Goal: Information Seeking & Learning: Learn about a topic

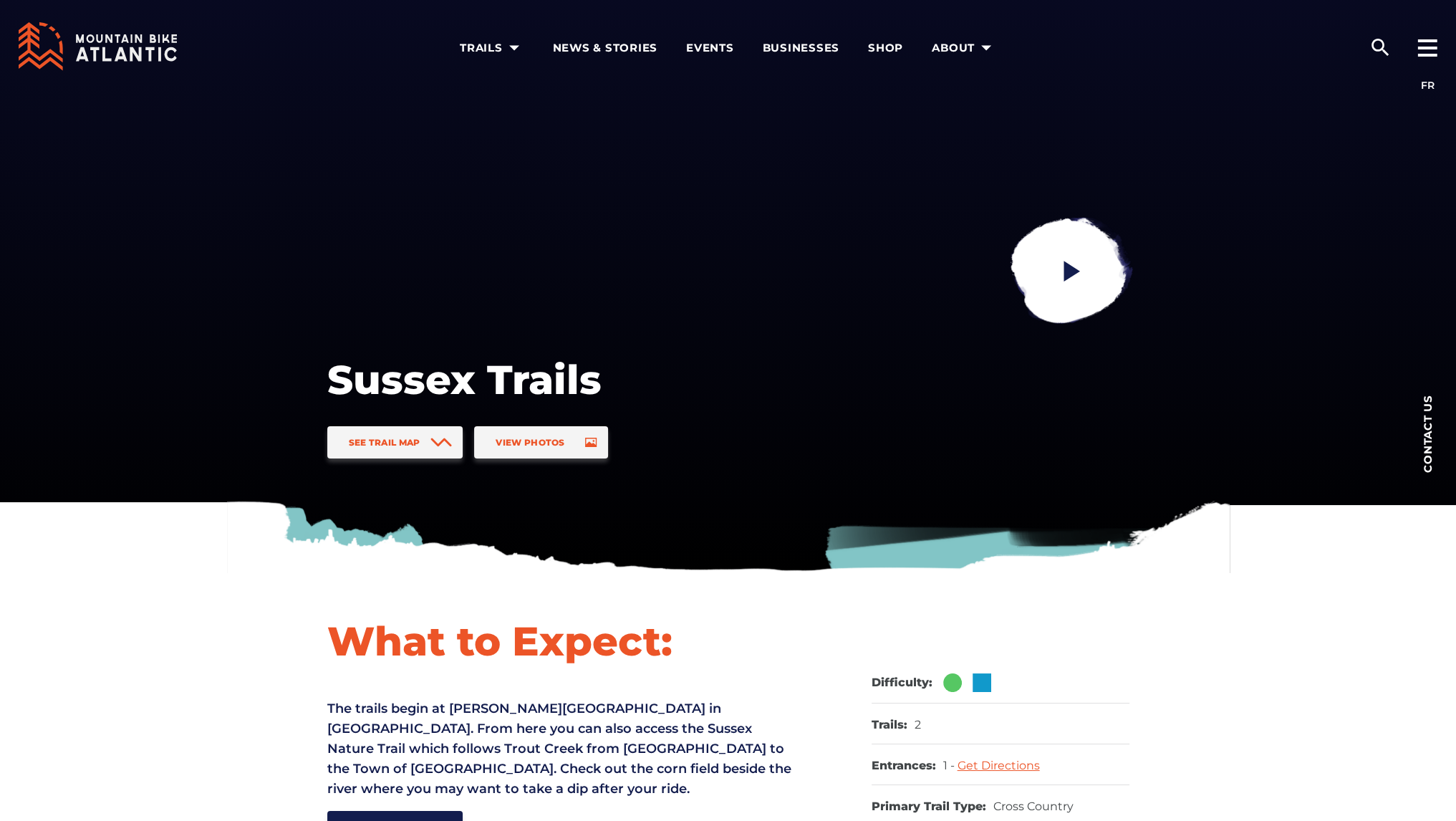
click at [130, 43] on icon at bounding box center [98, 47] width 158 height 49
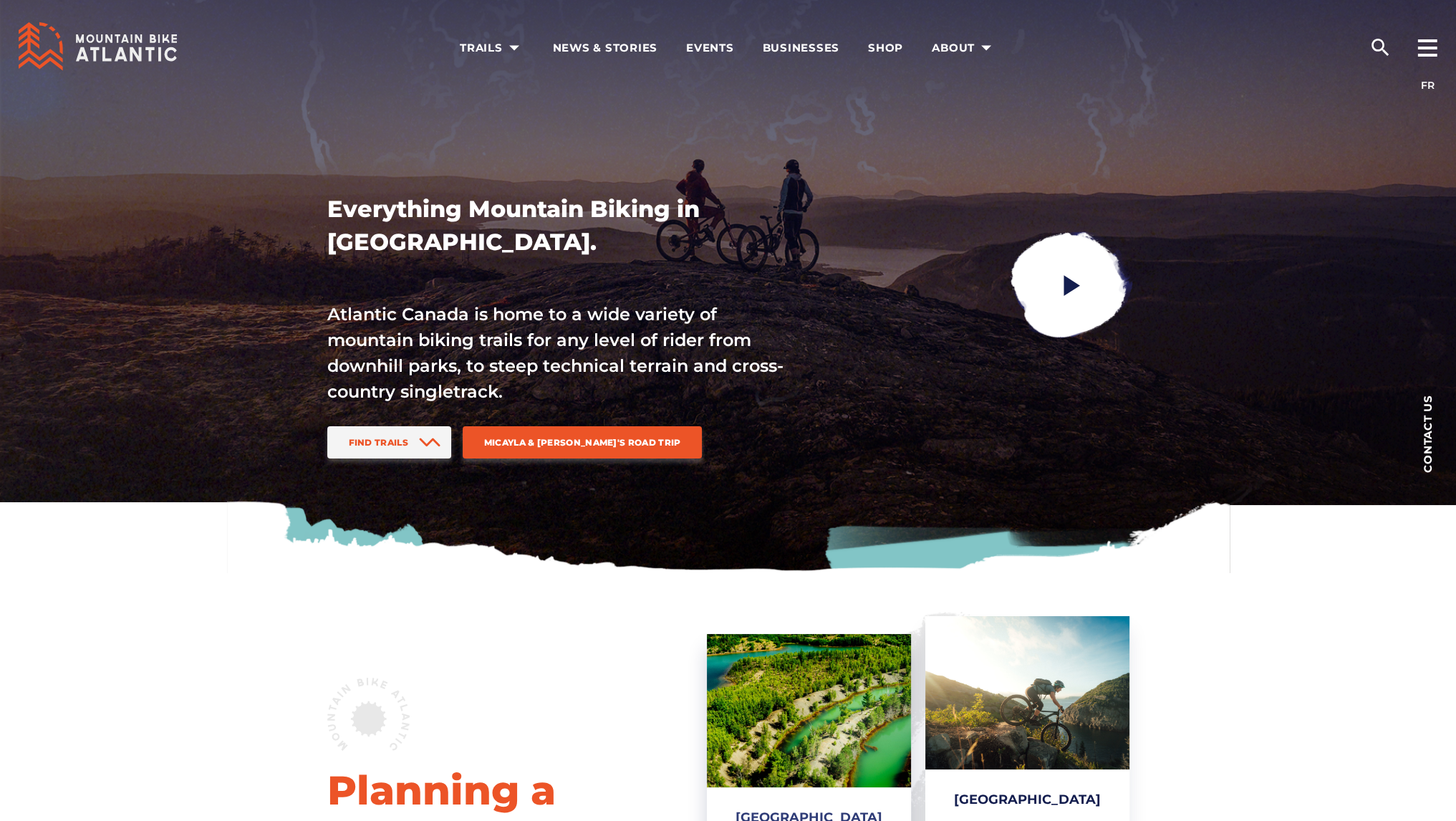
click at [813, 721] on link "[GEOGRAPHIC_DATA]" at bounding box center [809, 762] width 204 height 255
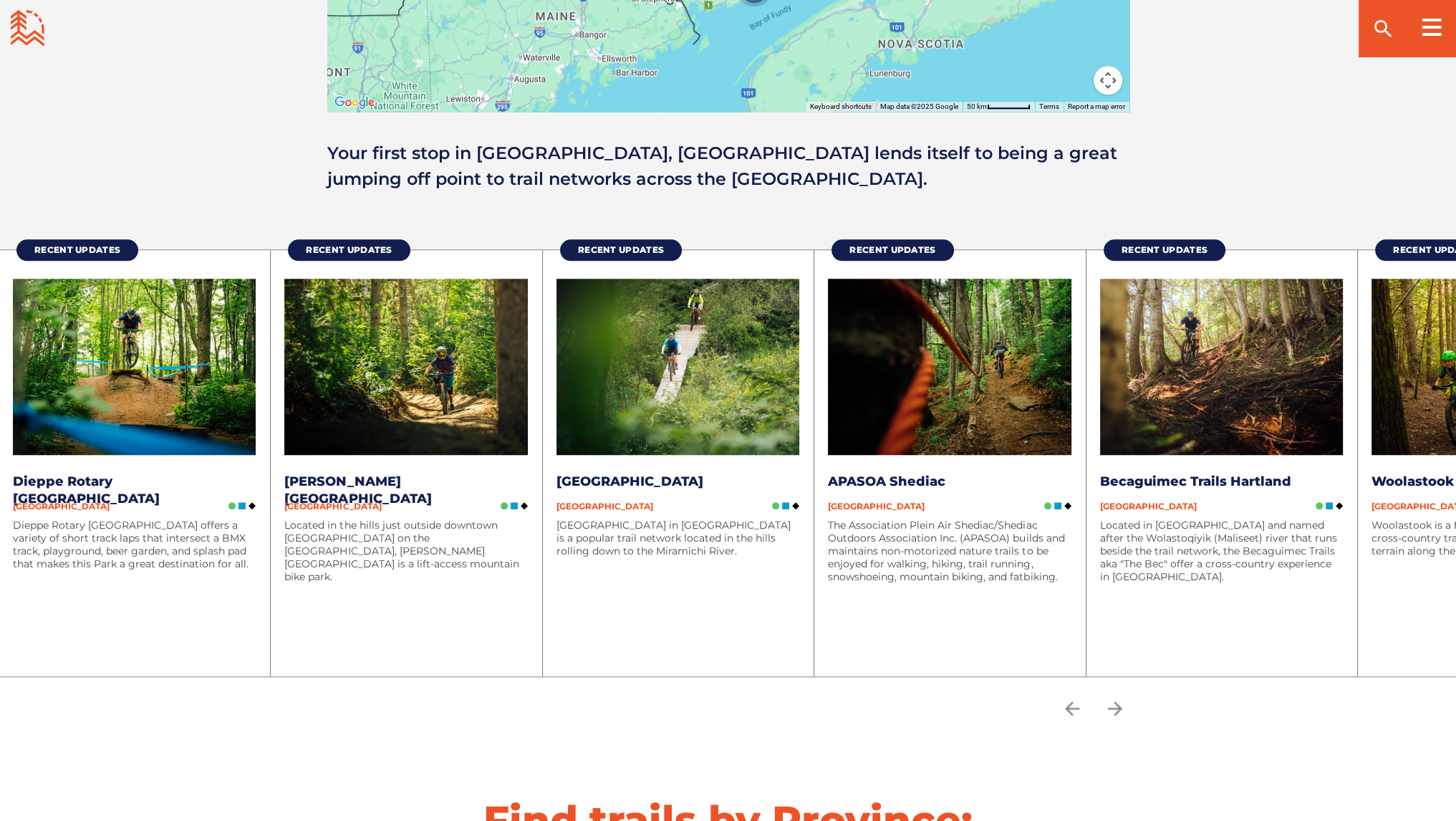
scroll to position [1704, 0]
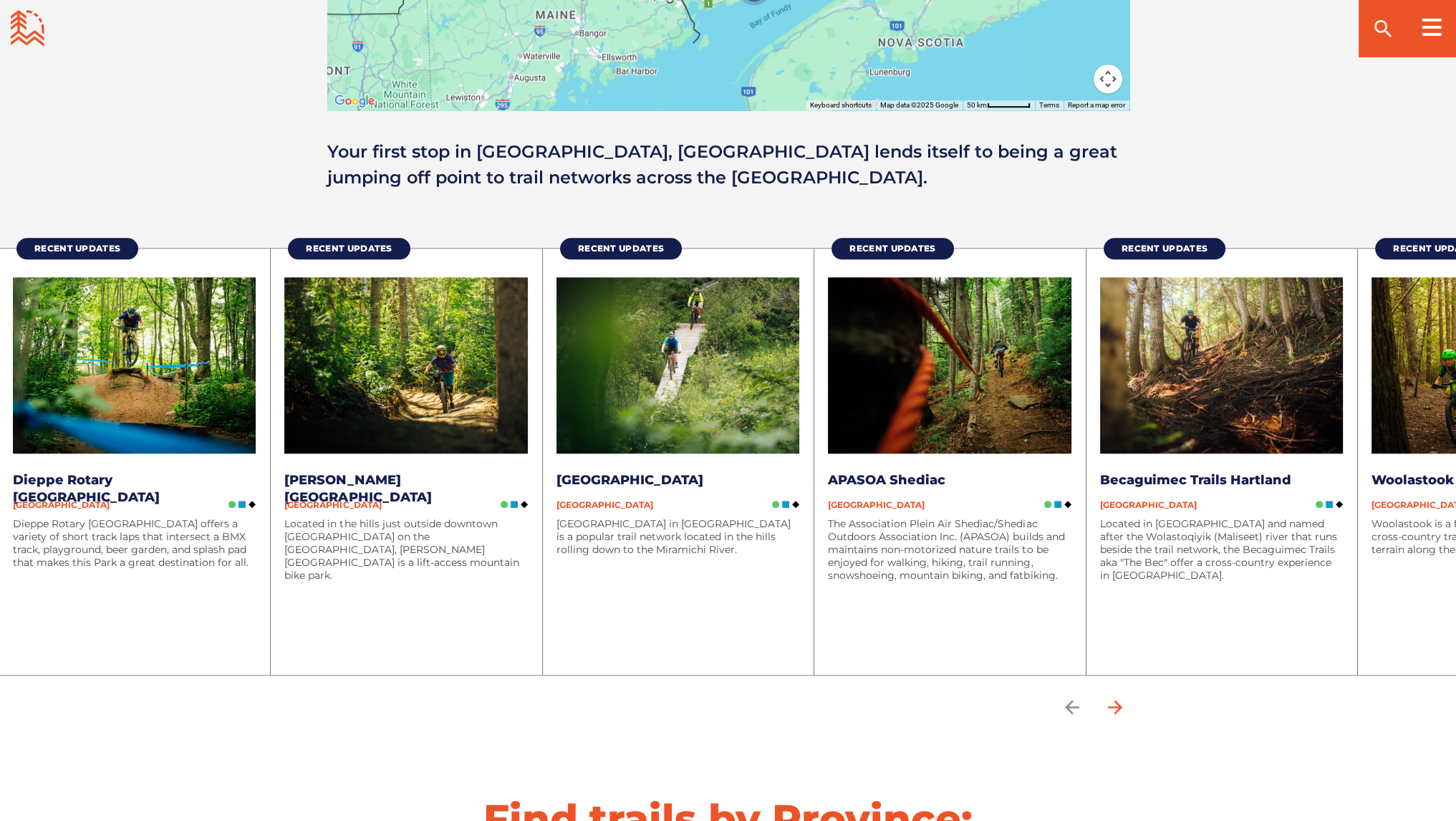
click at [1121, 707] on icon "arrow forward" at bounding box center [1115, 707] width 22 height 22
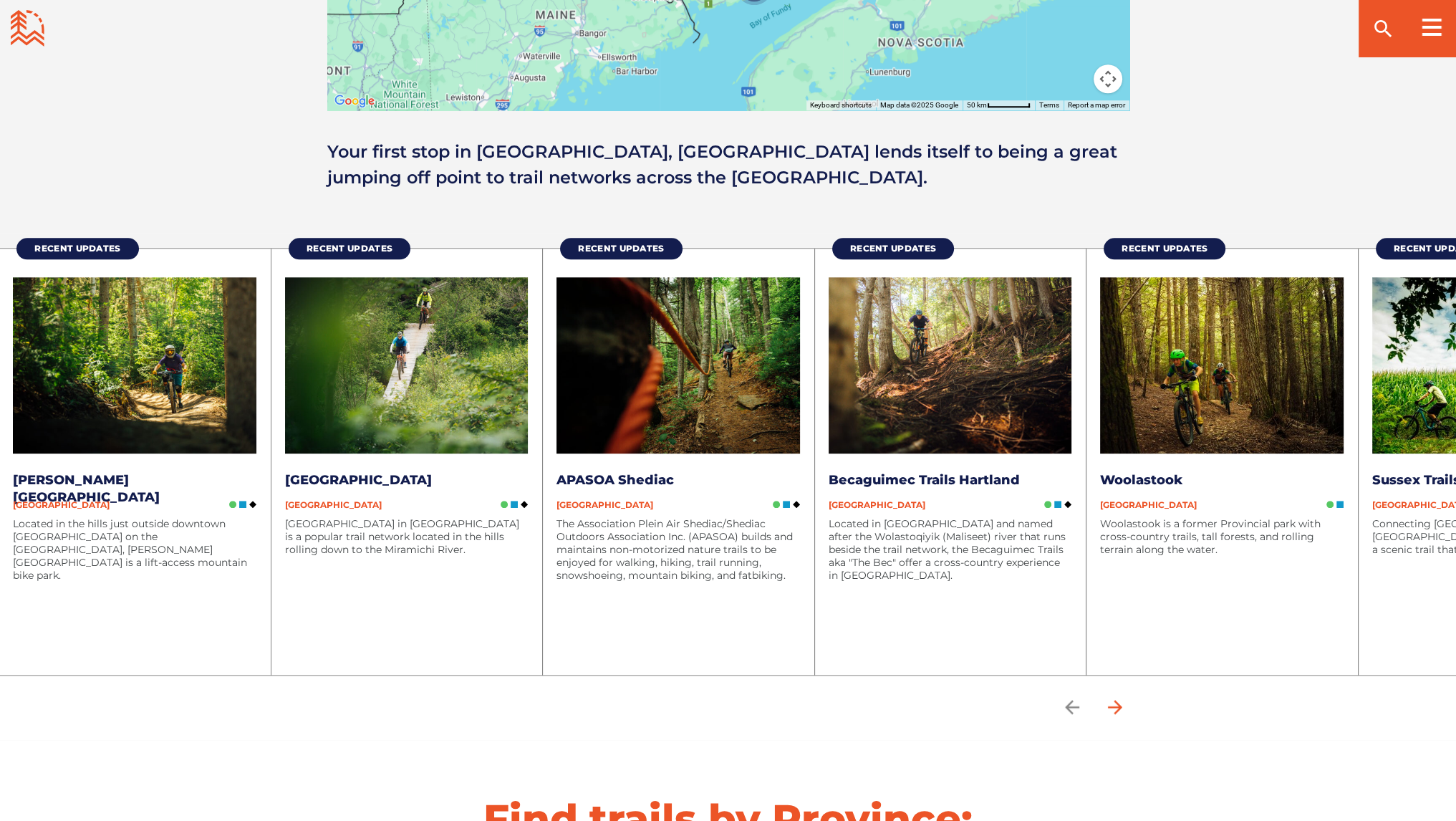
click at [1121, 707] on icon "arrow forward" at bounding box center [1115, 707] width 22 height 22
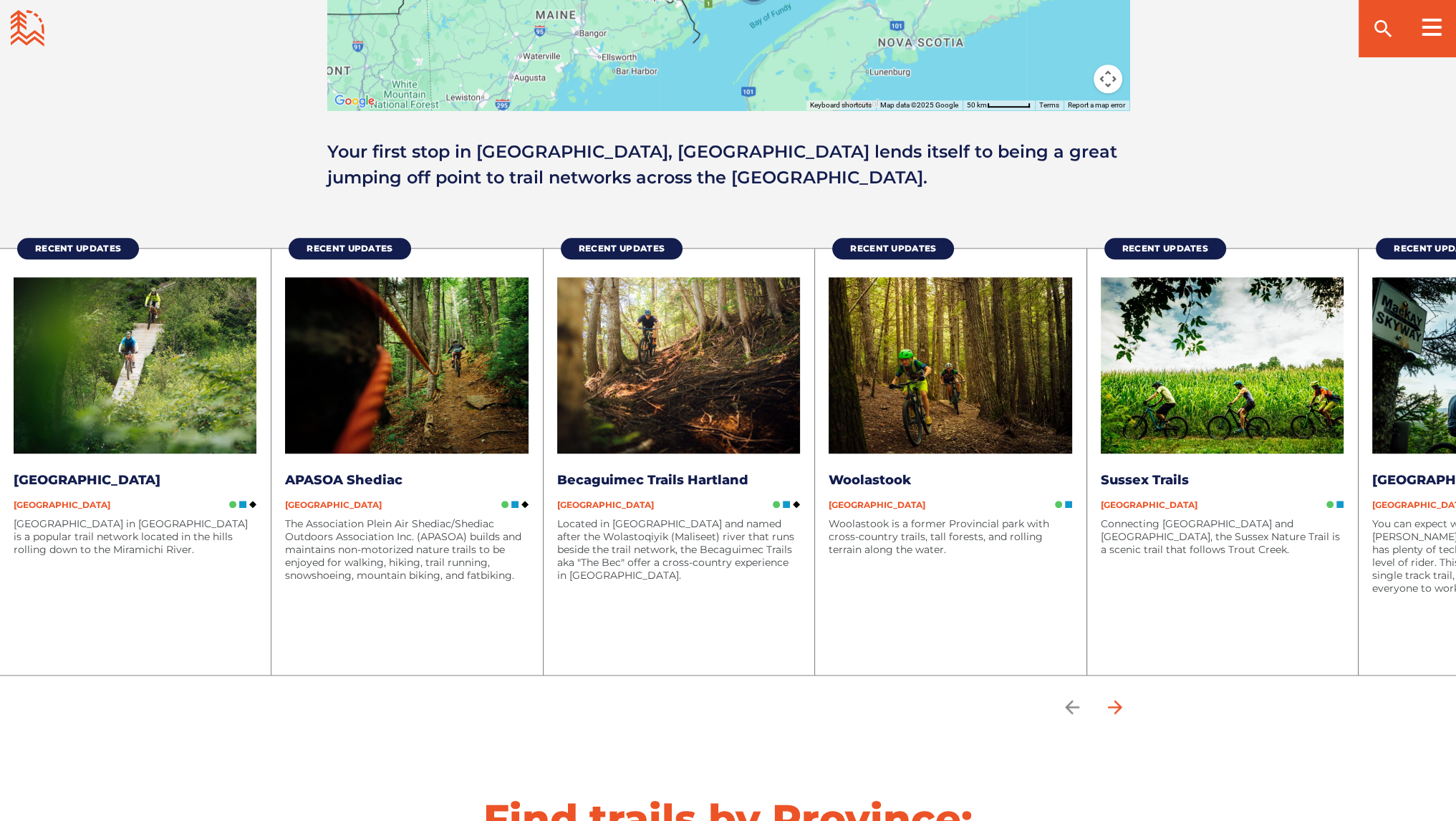
click at [1121, 707] on icon "arrow forward" at bounding box center [1115, 707] width 22 height 22
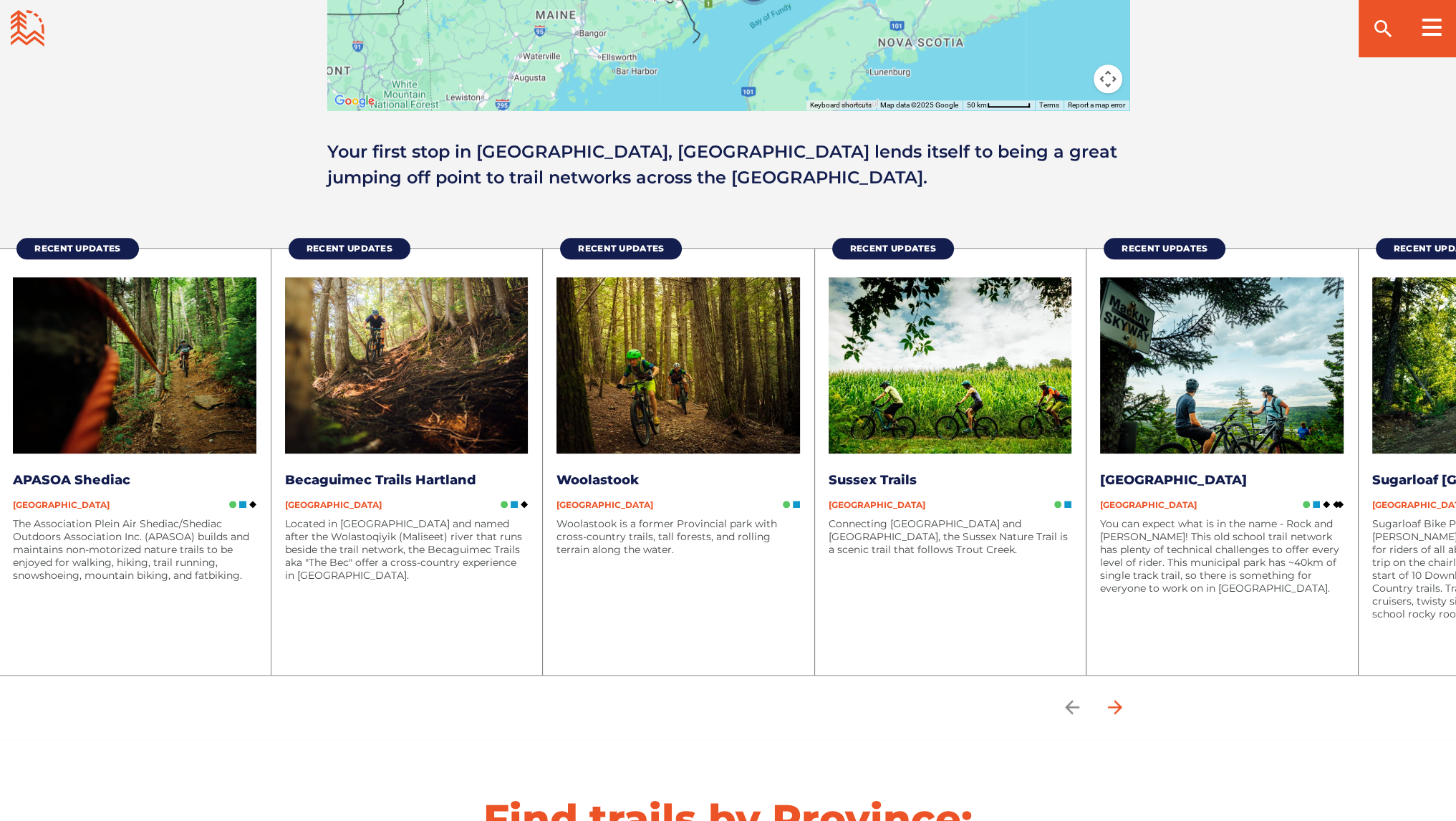
click at [1121, 707] on icon "arrow forward" at bounding box center [1115, 707] width 22 height 22
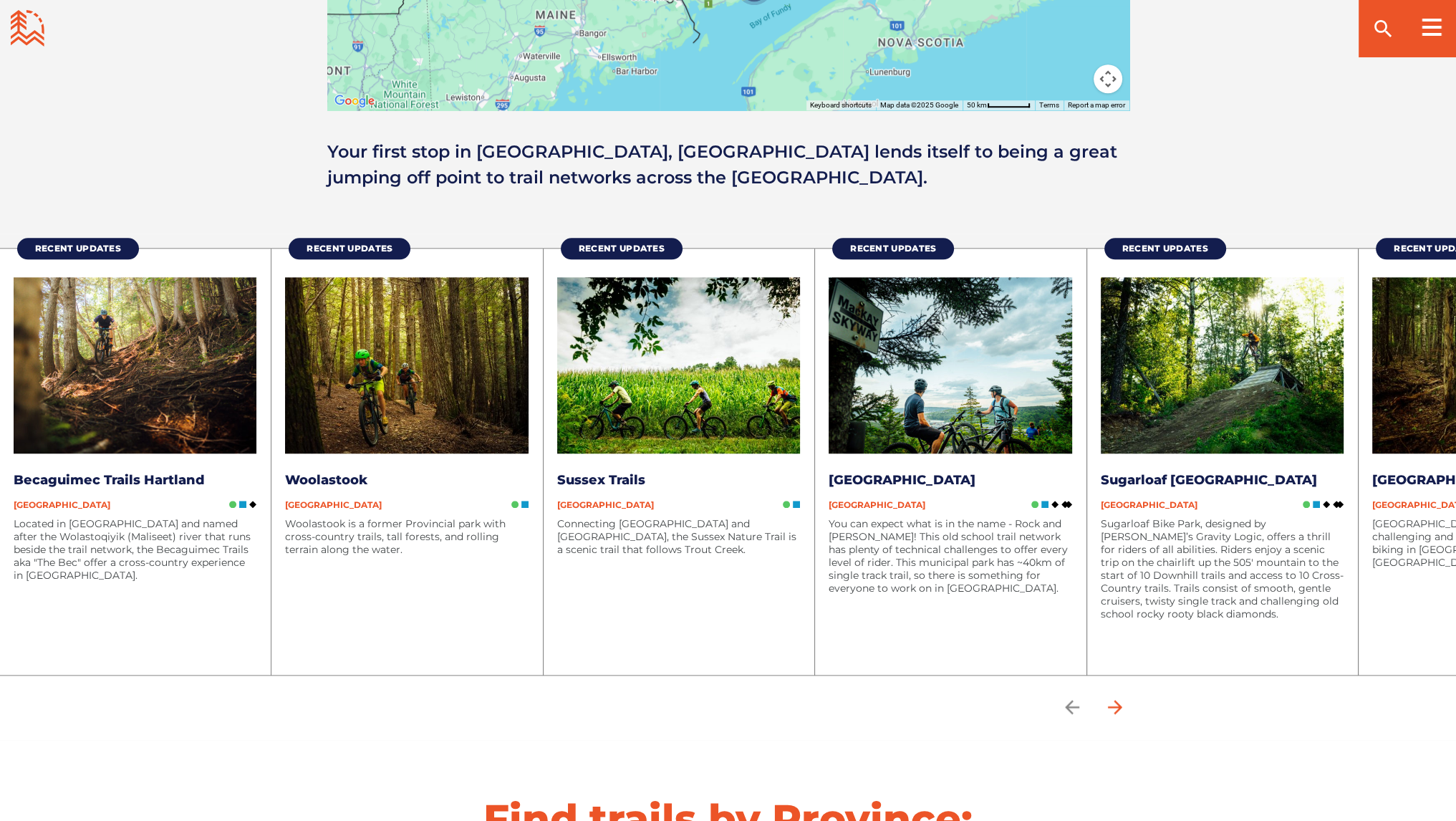
click at [1121, 707] on icon "arrow forward" at bounding box center [1115, 707] width 22 height 22
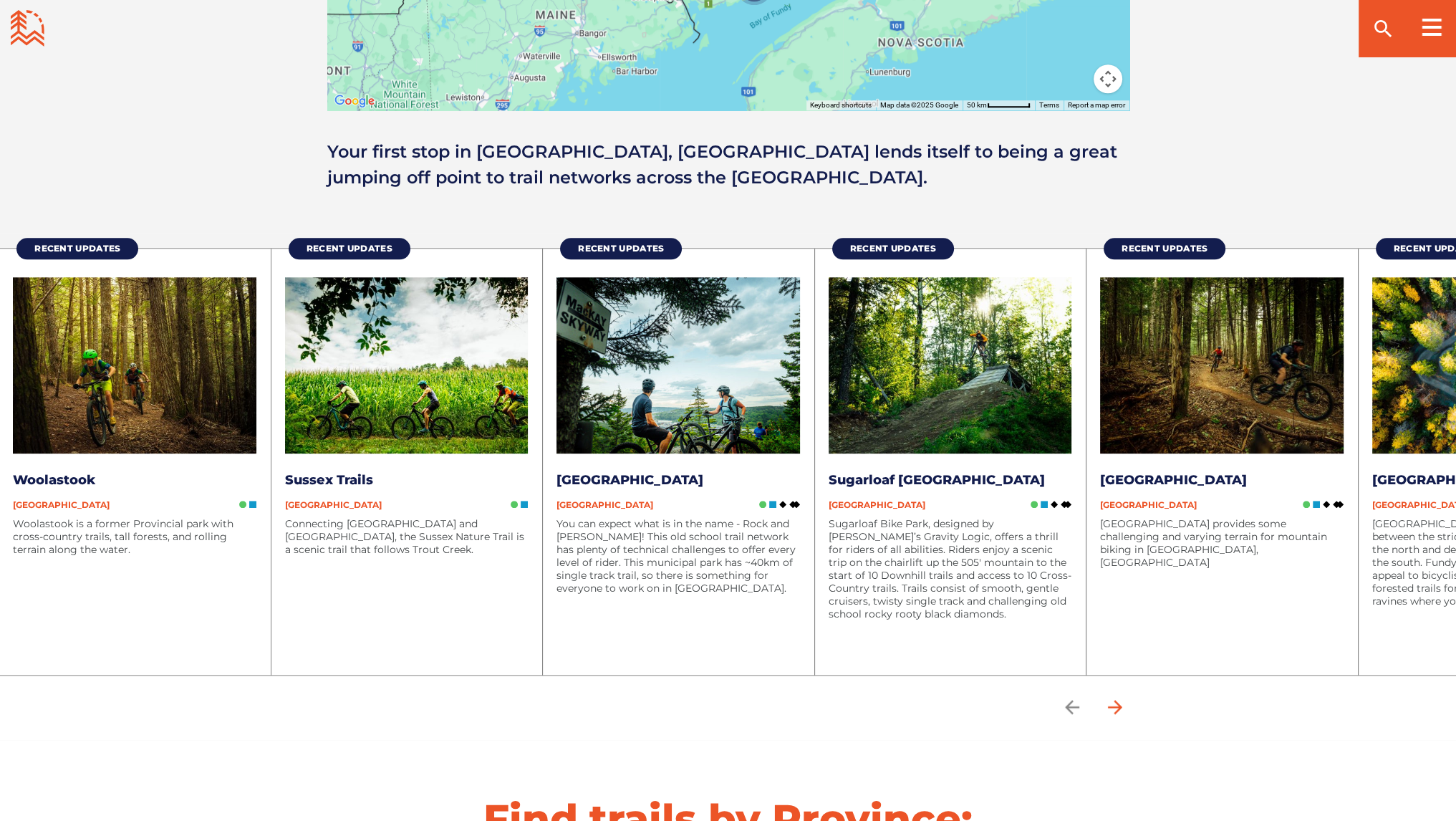
click at [1121, 707] on icon "arrow forward" at bounding box center [1115, 707] width 22 height 22
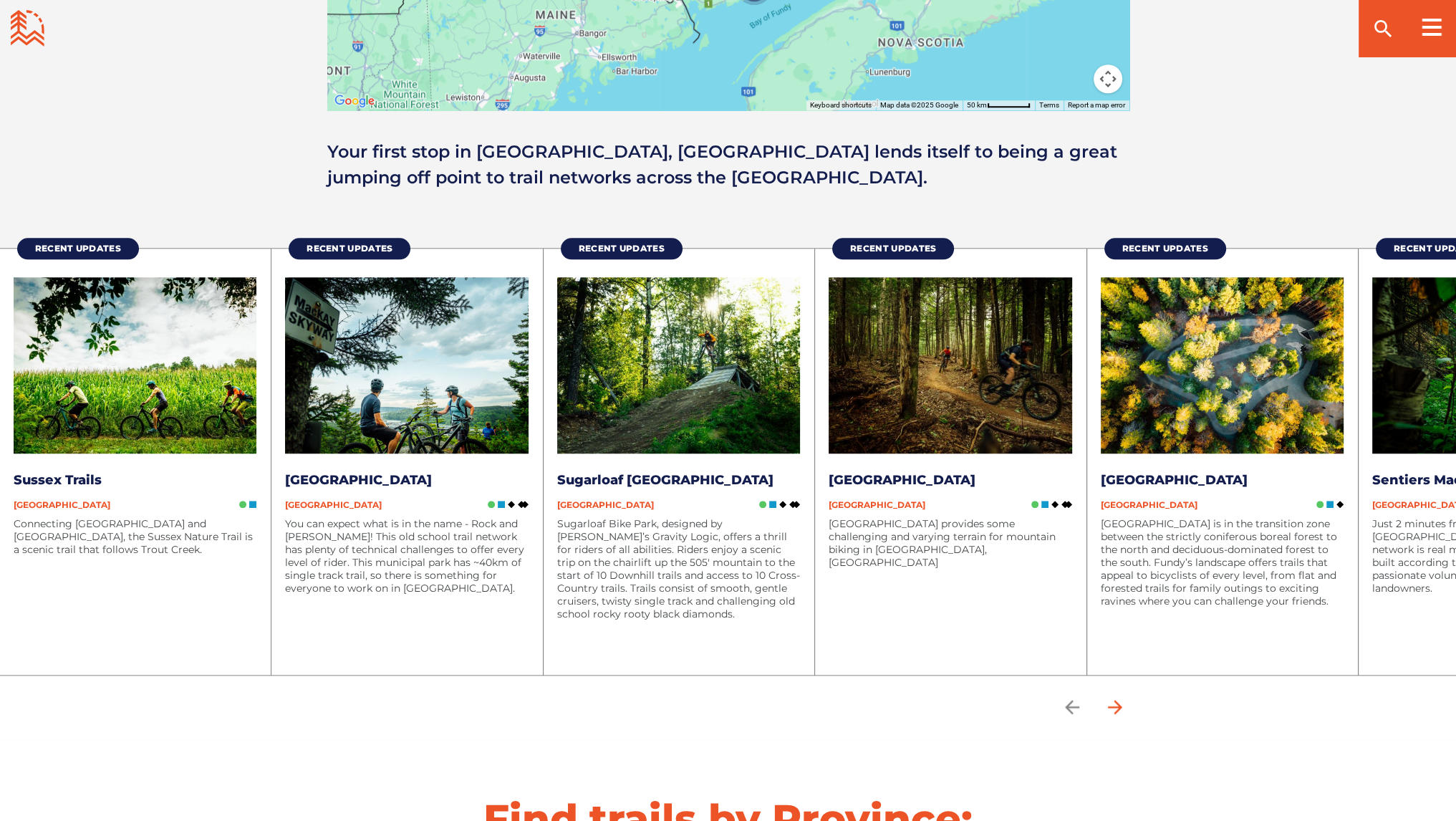
click at [1121, 707] on icon "arrow forward" at bounding box center [1115, 707] width 22 height 22
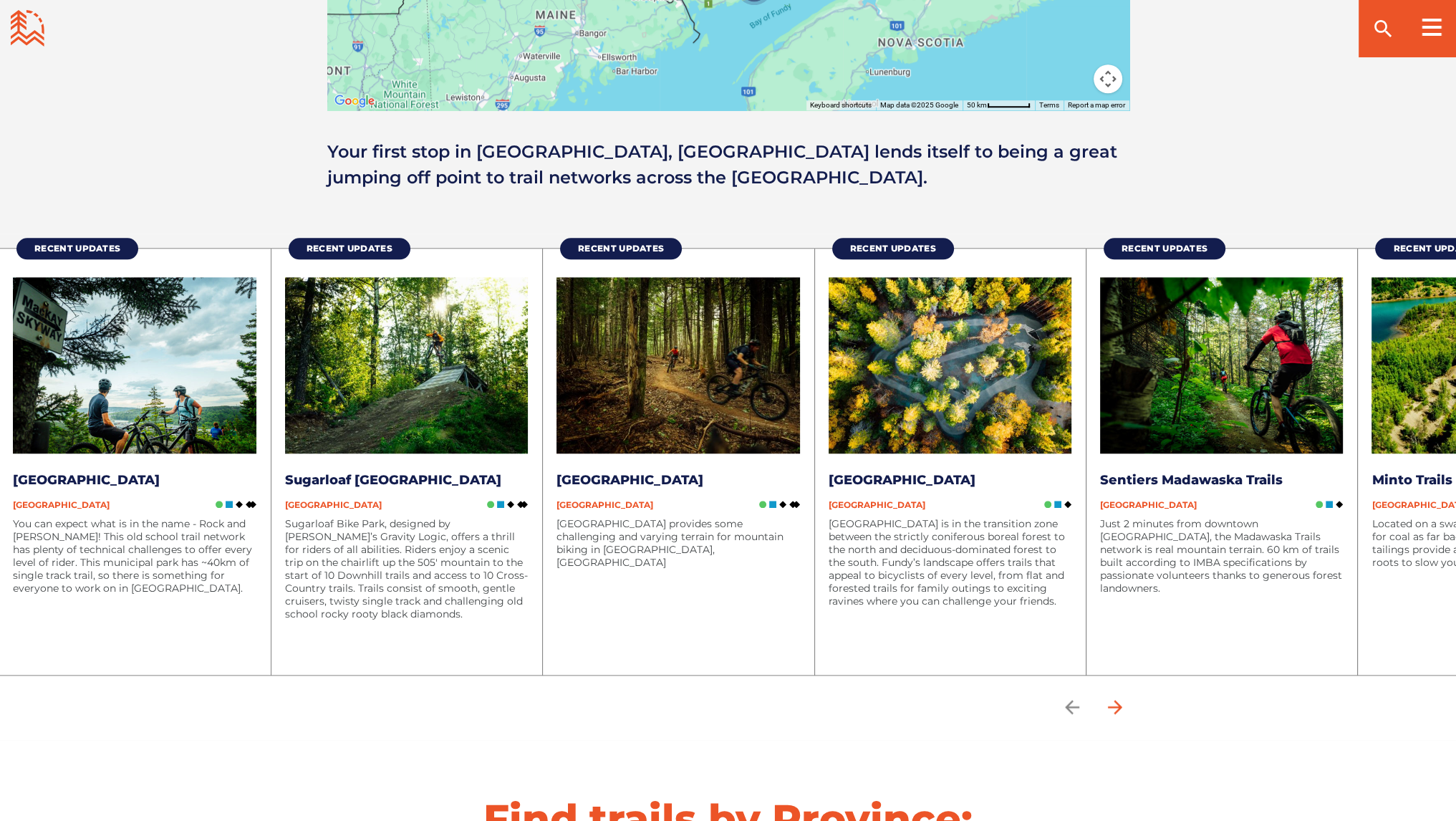
click at [1121, 707] on icon "arrow forward" at bounding box center [1115, 707] width 22 height 22
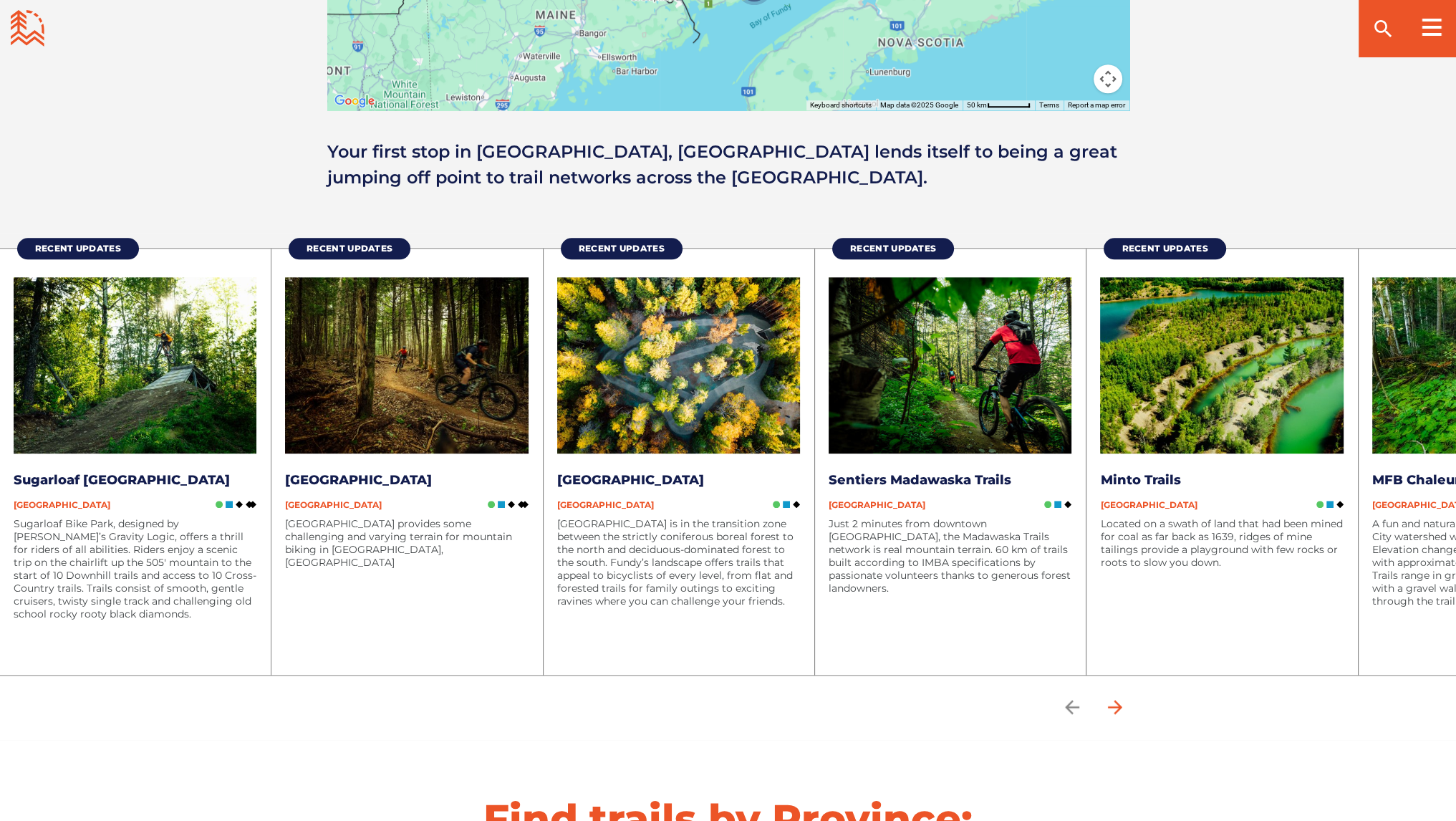
click at [1121, 707] on icon "arrow forward" at bounding box center [1115, 707] width 22 height 22
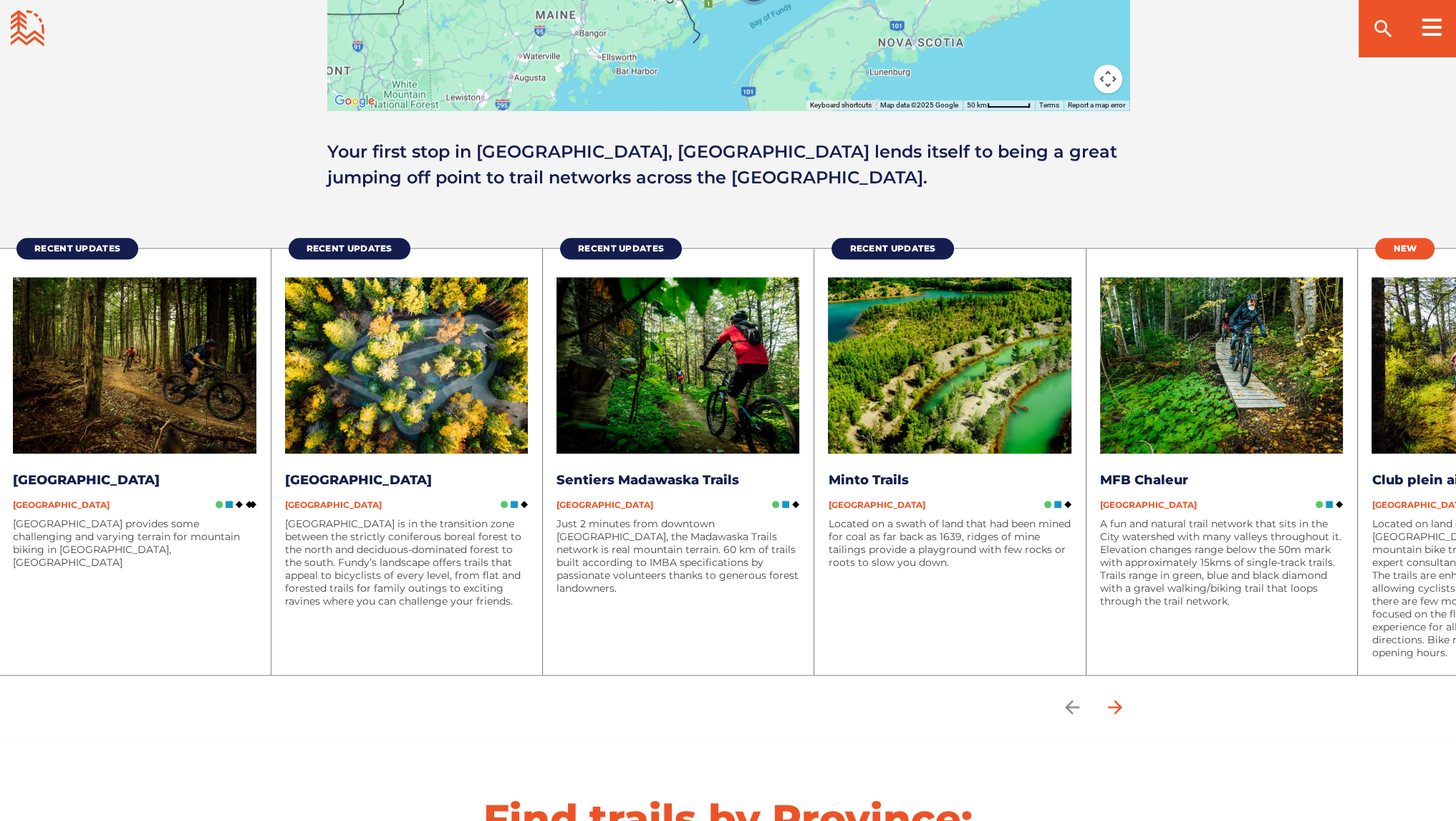
click at [1121, 707] on icon "arrow forward" at bounding box center [1115, 707] width 22 height 22
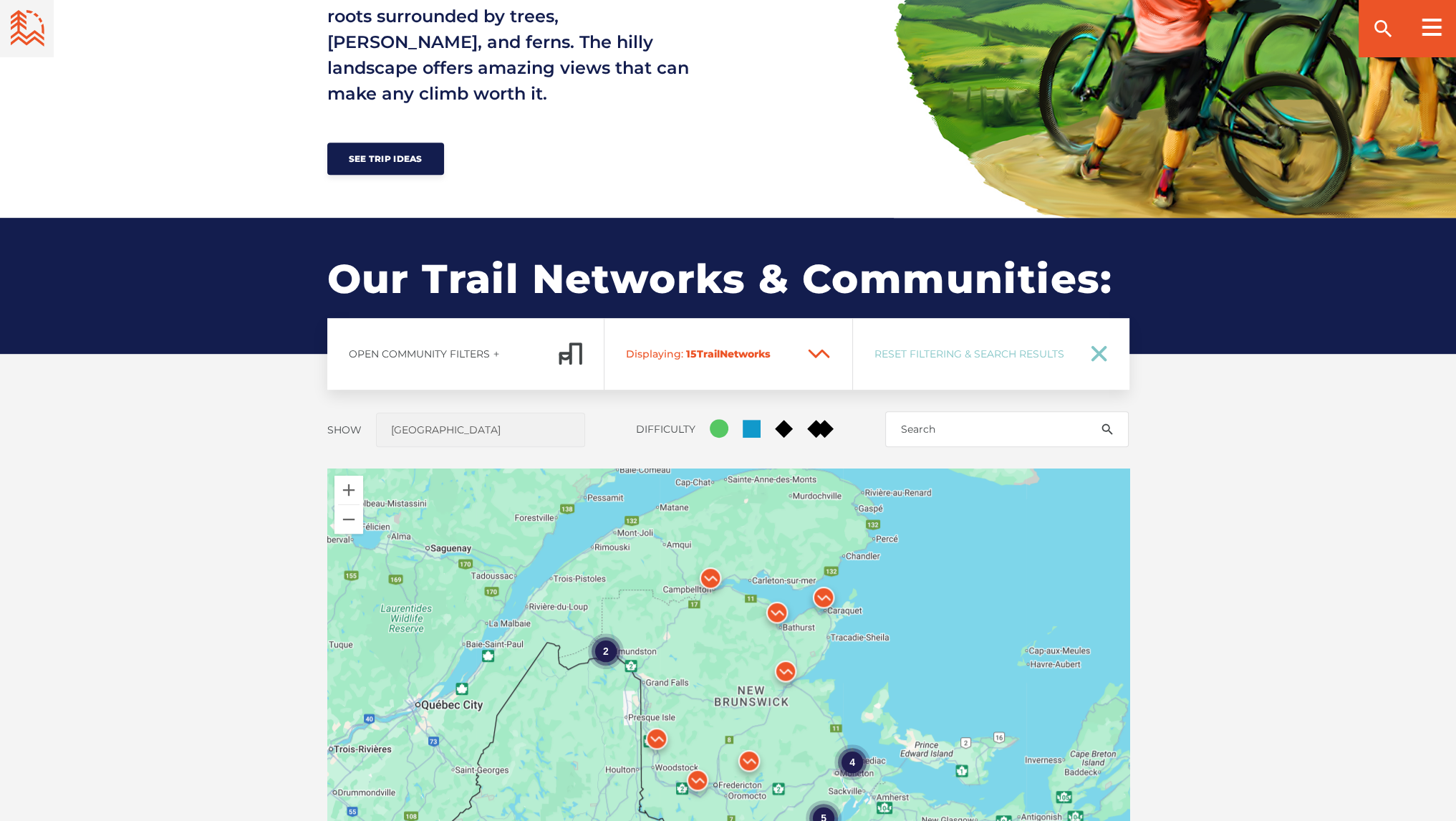
scroll to position [822, 0]
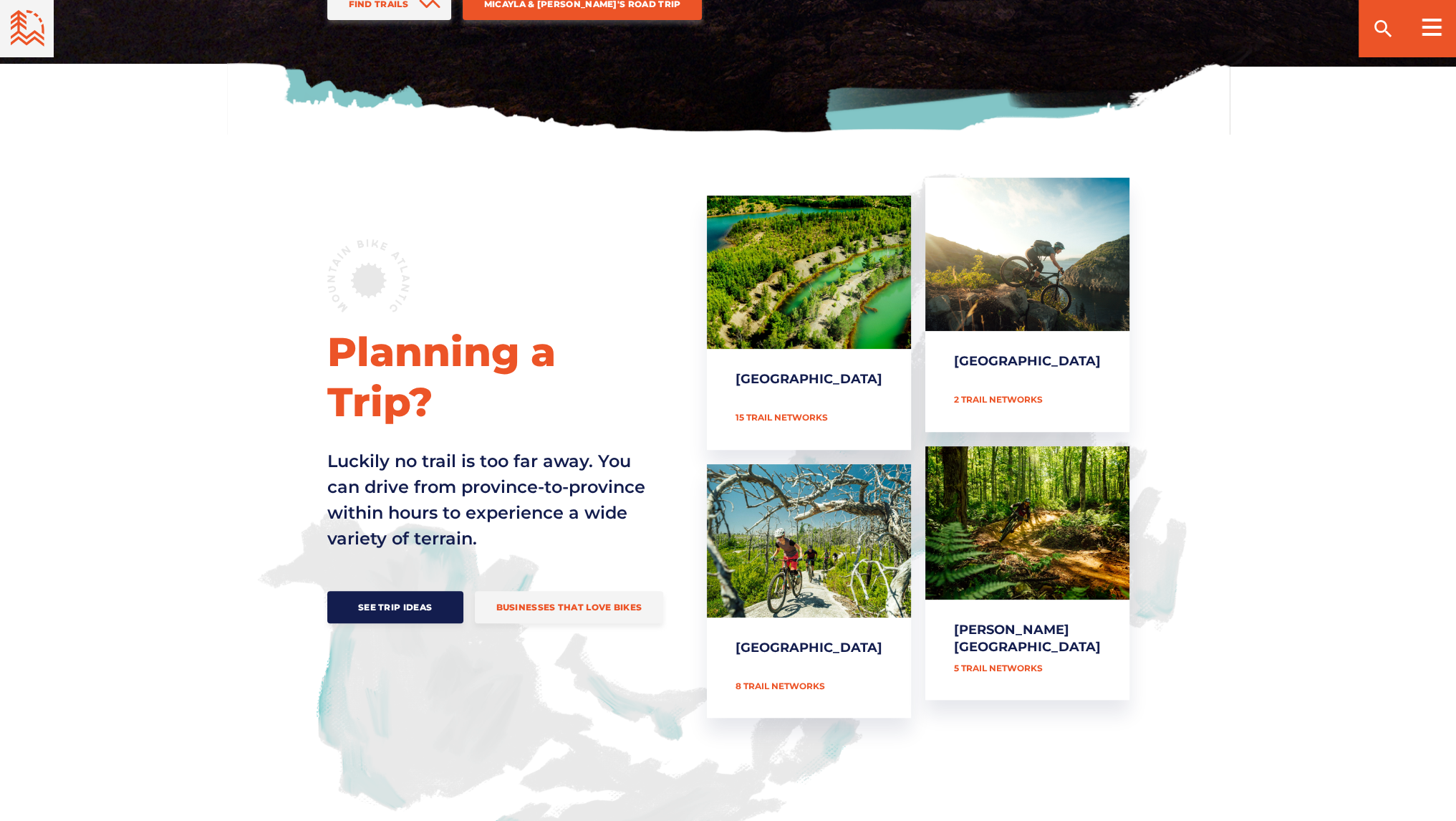
scroll to position [440, 0]
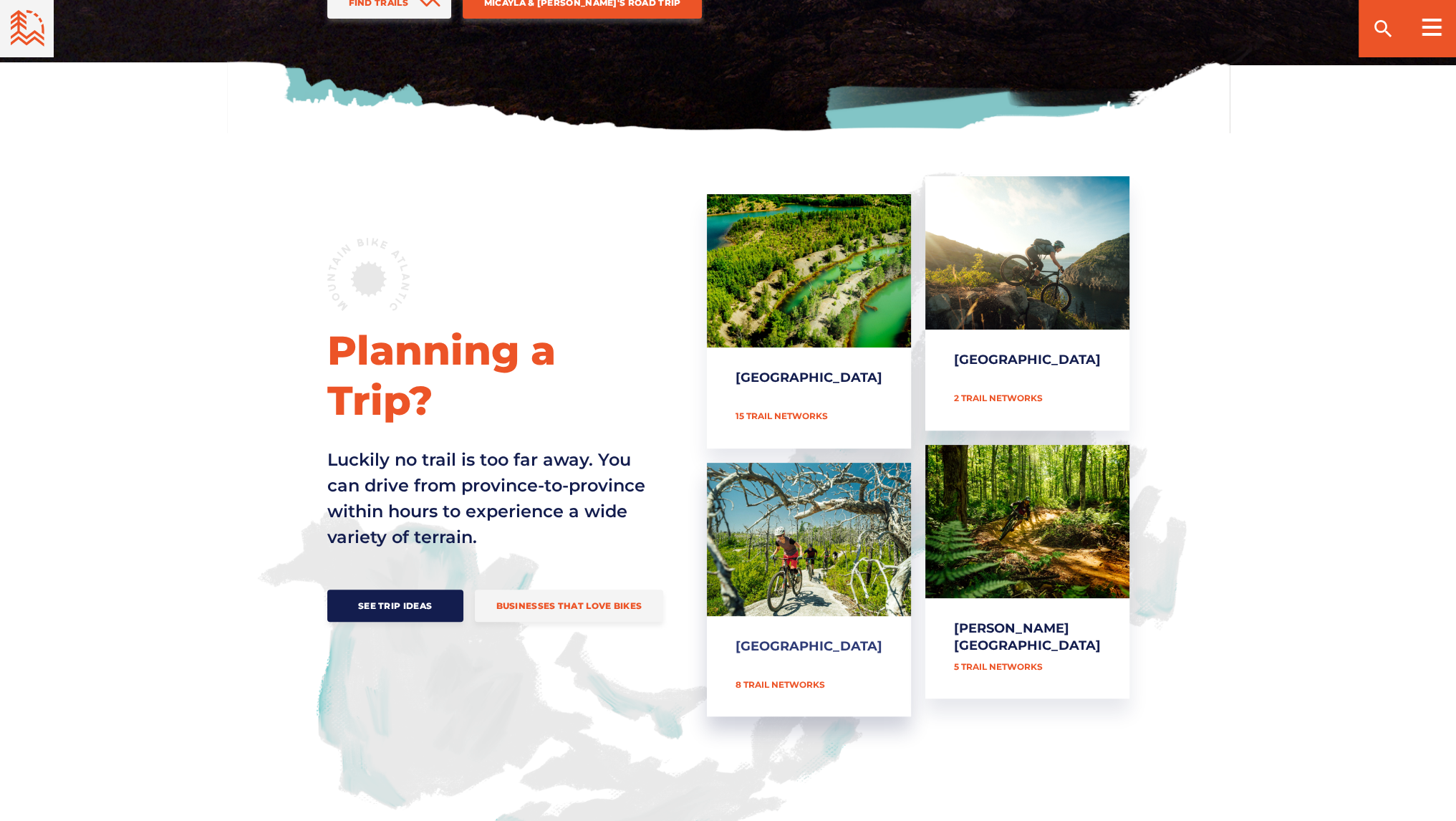
click at [808, 611] on link "[GEOGRAPHIC_DATA]" at bounding box center [809, 590] width 204 height 255
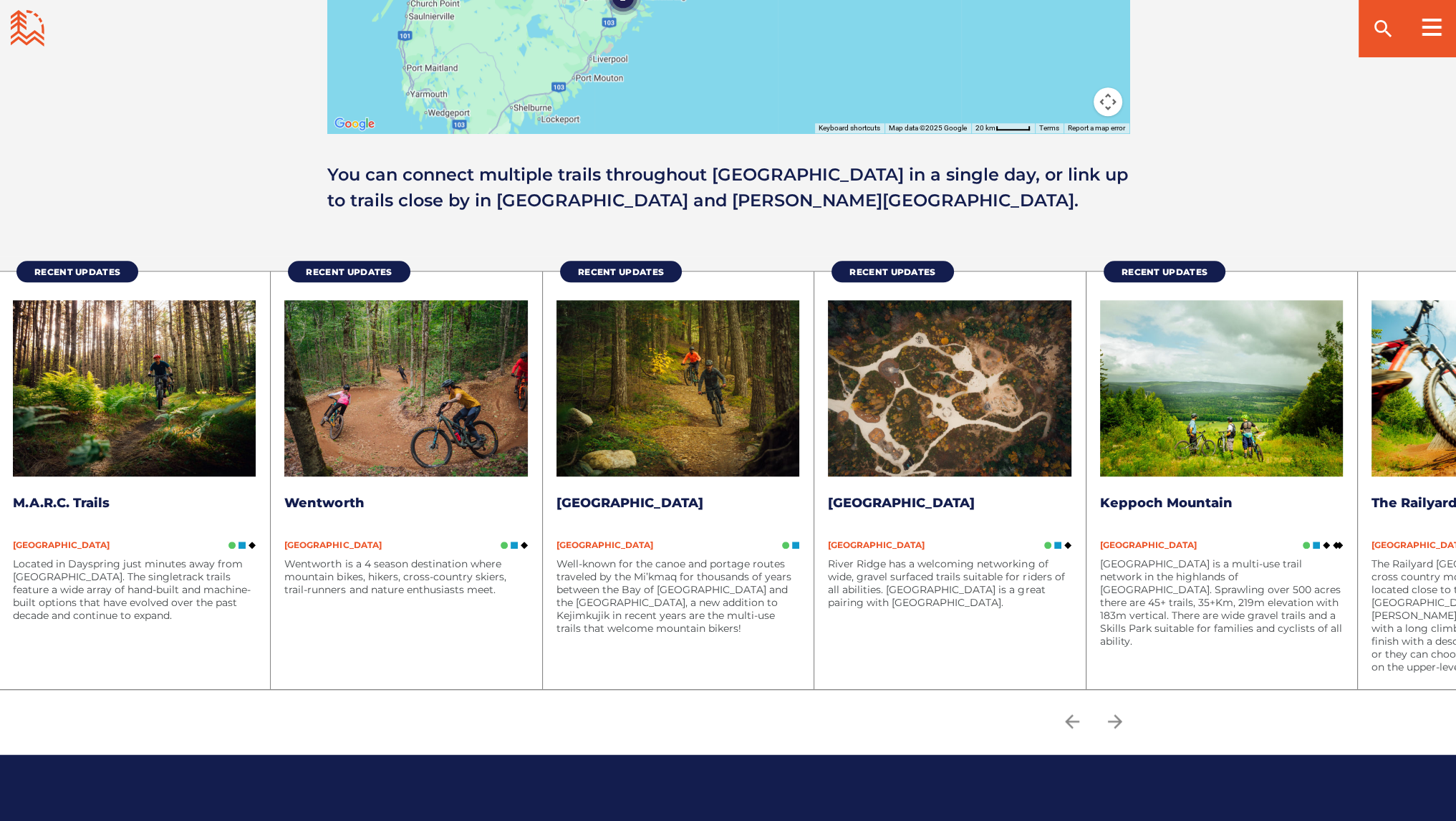
scroll to position [1682, 0]
